Goal: Task Accomplishment & Management: Use online tool/utility

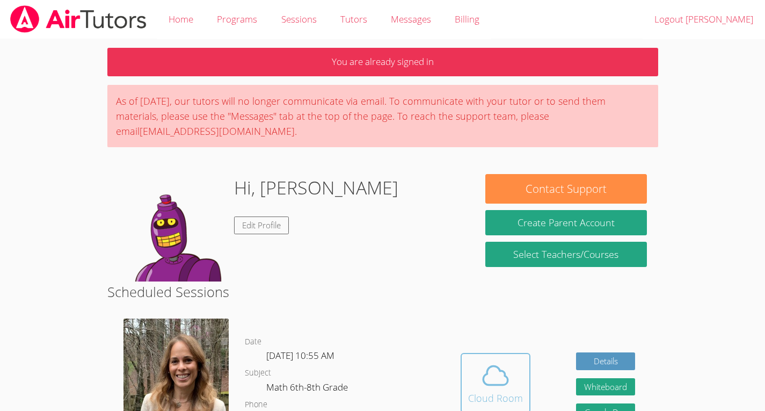
click at [495, 381] on icon at bounding box center [495, 375] width 30 height 30
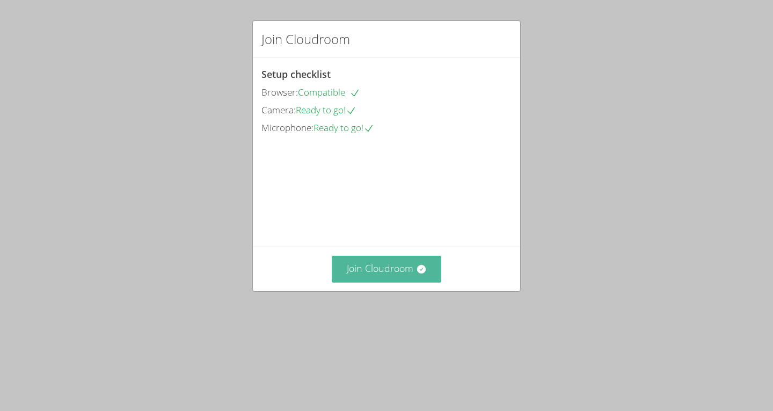
click at [391, 282] on button "Join Cloudroom" at bounding box center [387, 268] width 110 height 26
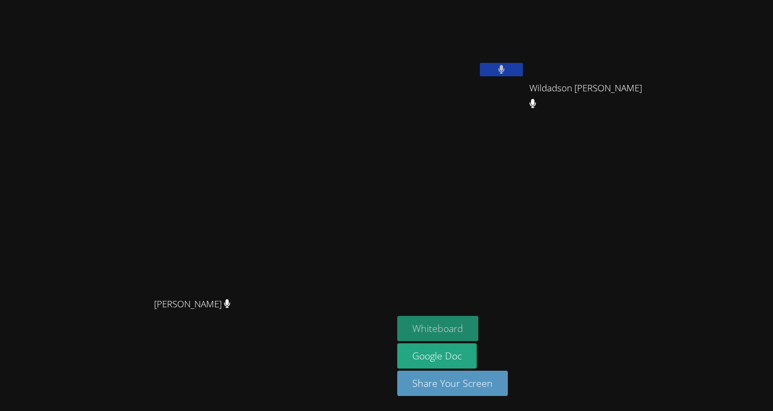
click at [478, 331] on button "Whiteboard" at bounding box center [437, 328] width 81 height 25
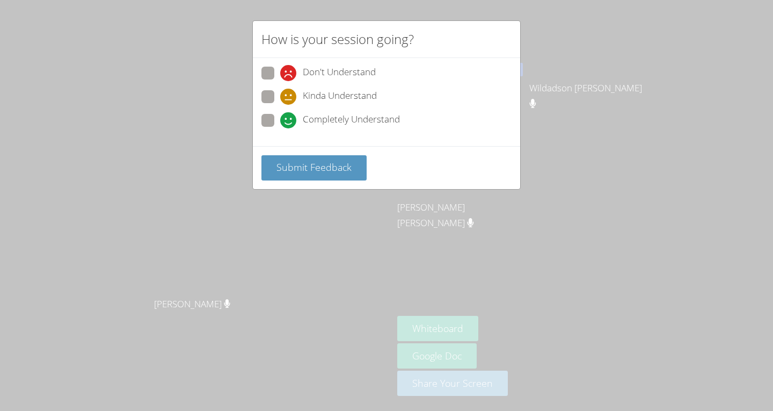
click at [389, 119] on span "Completely Understand" at bounding box center [351, 120] width 97 height 16
click at [289, 119] on input "Completely Understand" at bounding box center [284, 118] width 9 height 9
radio input "true"
click at [343, 164] on span "Submit Feedback" at bounding box center [313, 166] width 75 height 13
